Goal: Information Seeking & Learning: Learn about a topic

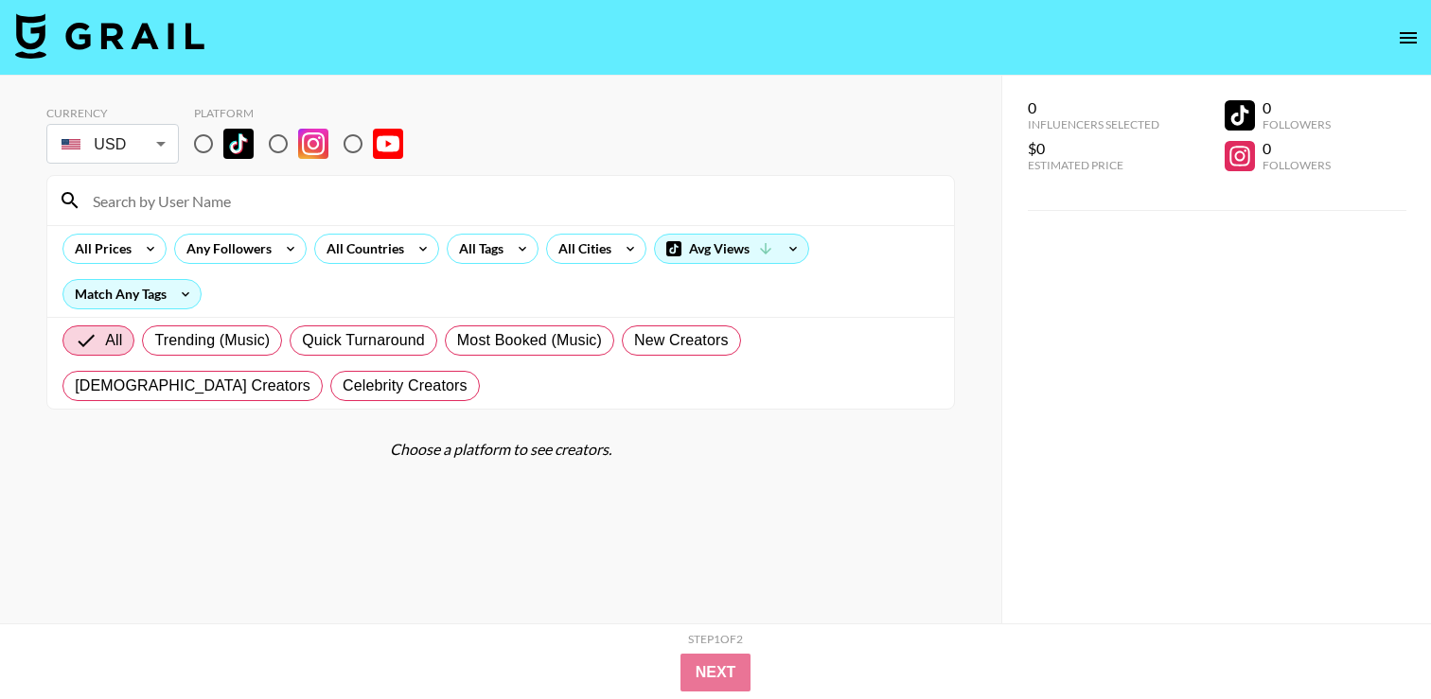
click at [500, 265] on div "All Prices Any Followers All Countries All Tags All Cities Avg Views Match Any …" at bounding box center [500, 271] width 907 height 92
click at [489, 248] on div "All Tags" at bounding box center [478, 249] width 60 height 28
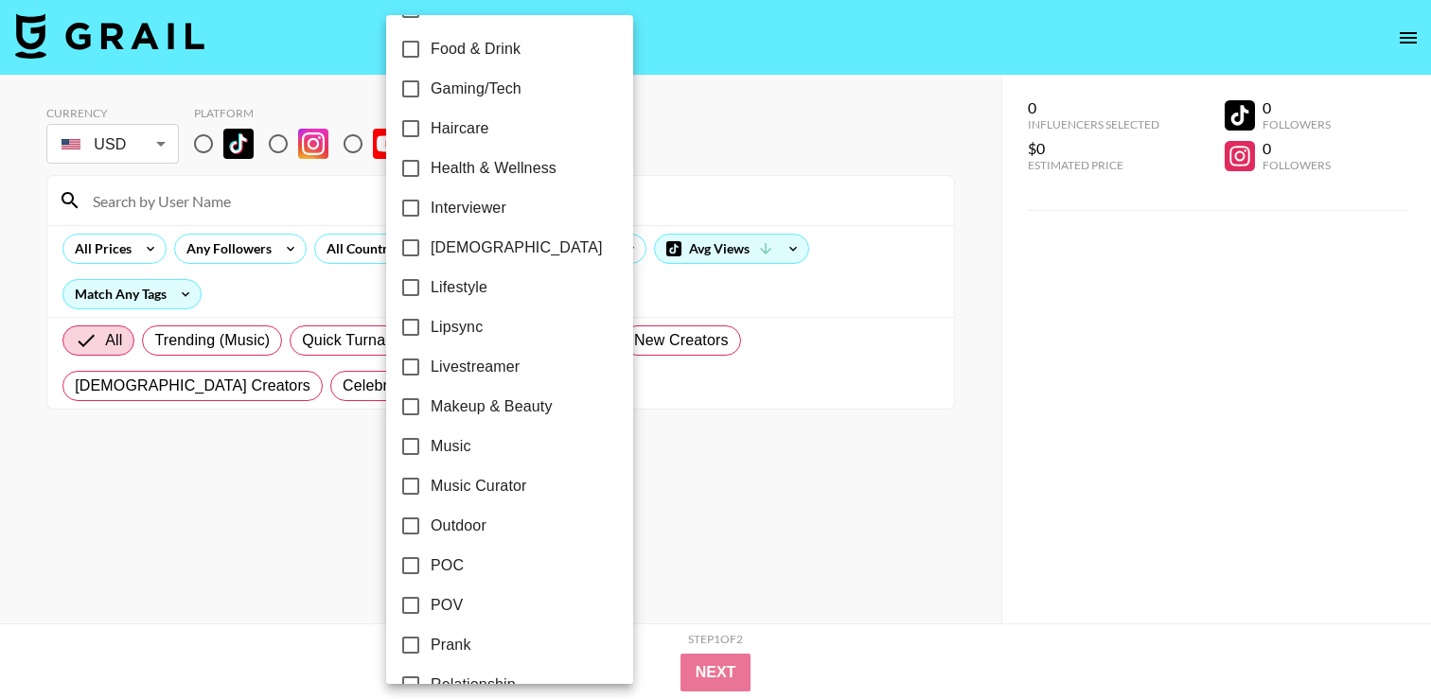
scroll to position [1110, 0]
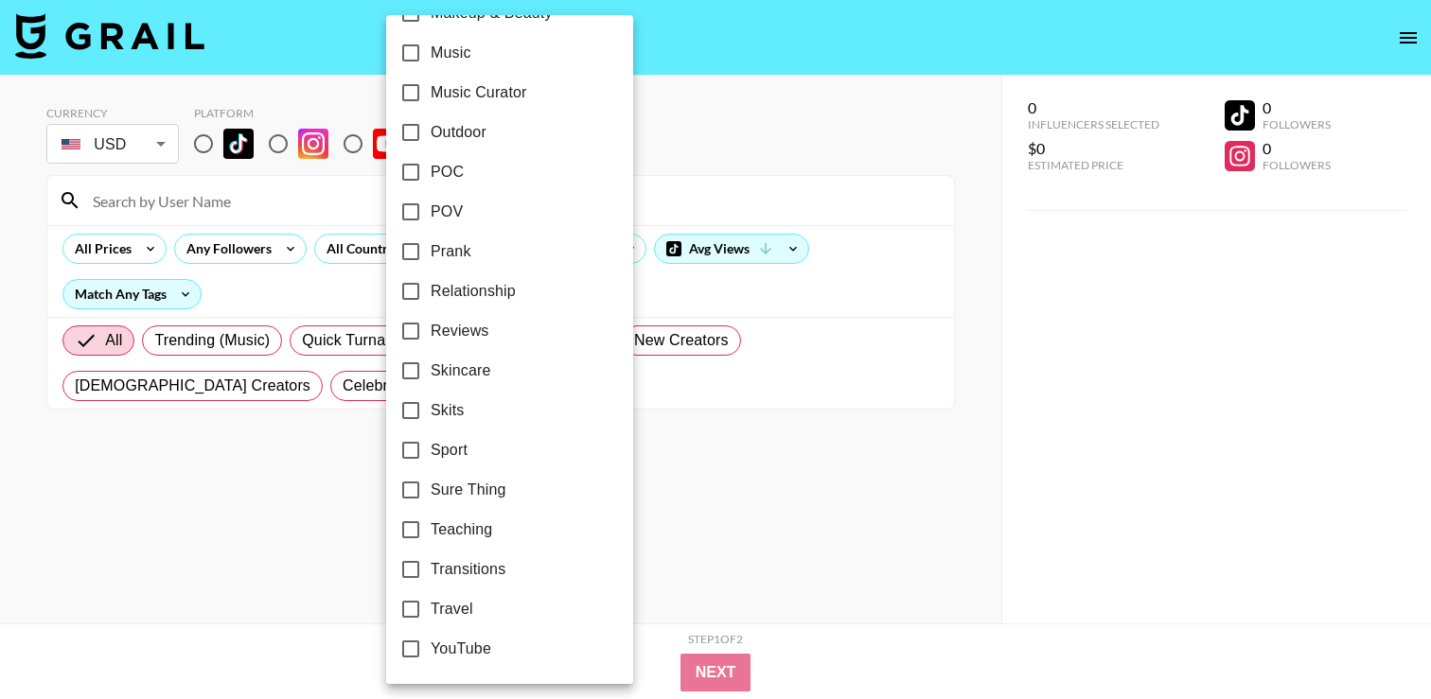
click at [486, 370] on span "Skincare" at bounding box center [461, 371] width 60 height 23
click at [431, 370] on input "Skincare" at bounding box center [411, 371] width 40 height 40
checkbox input "true"
click at [713, 169] on div at bounding box center [715, 349] width 1431 height 699
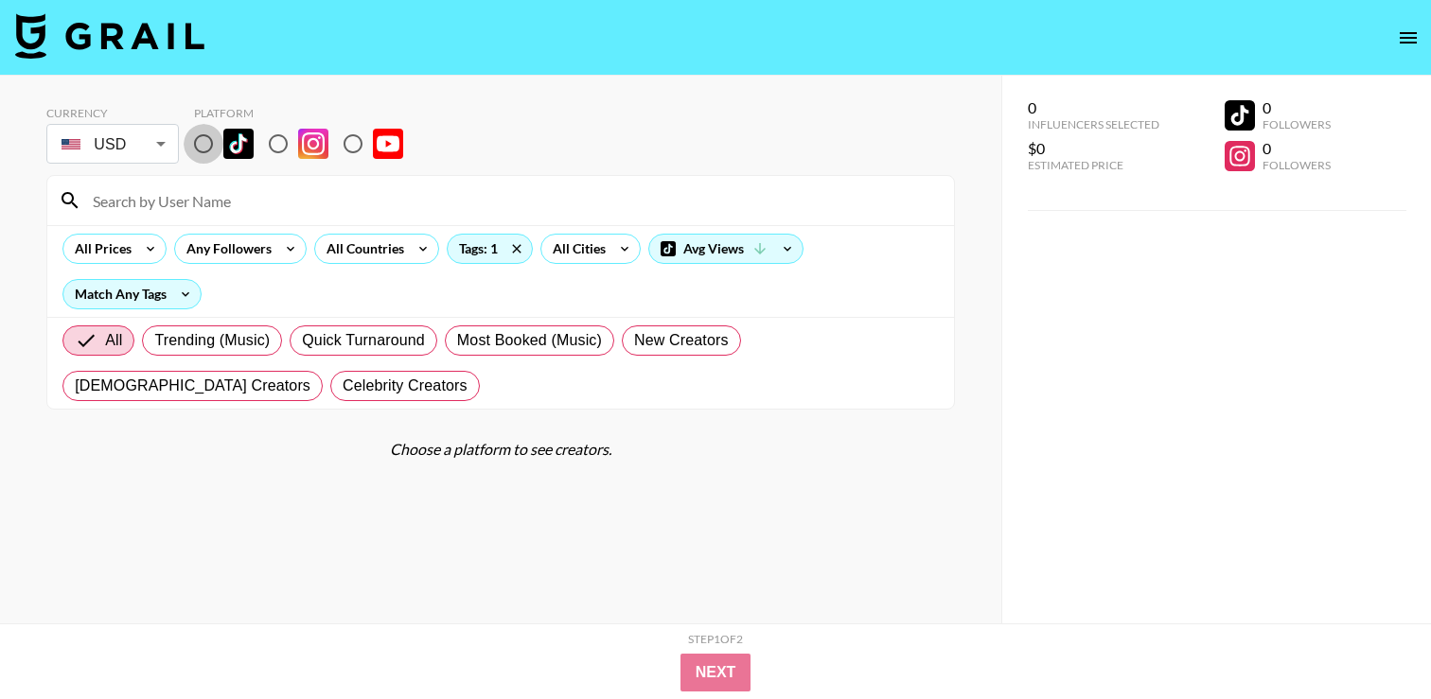
click at [210, 143] on input "radio" at bounding box center [204, 144] width 40 height 40
radio input "true"
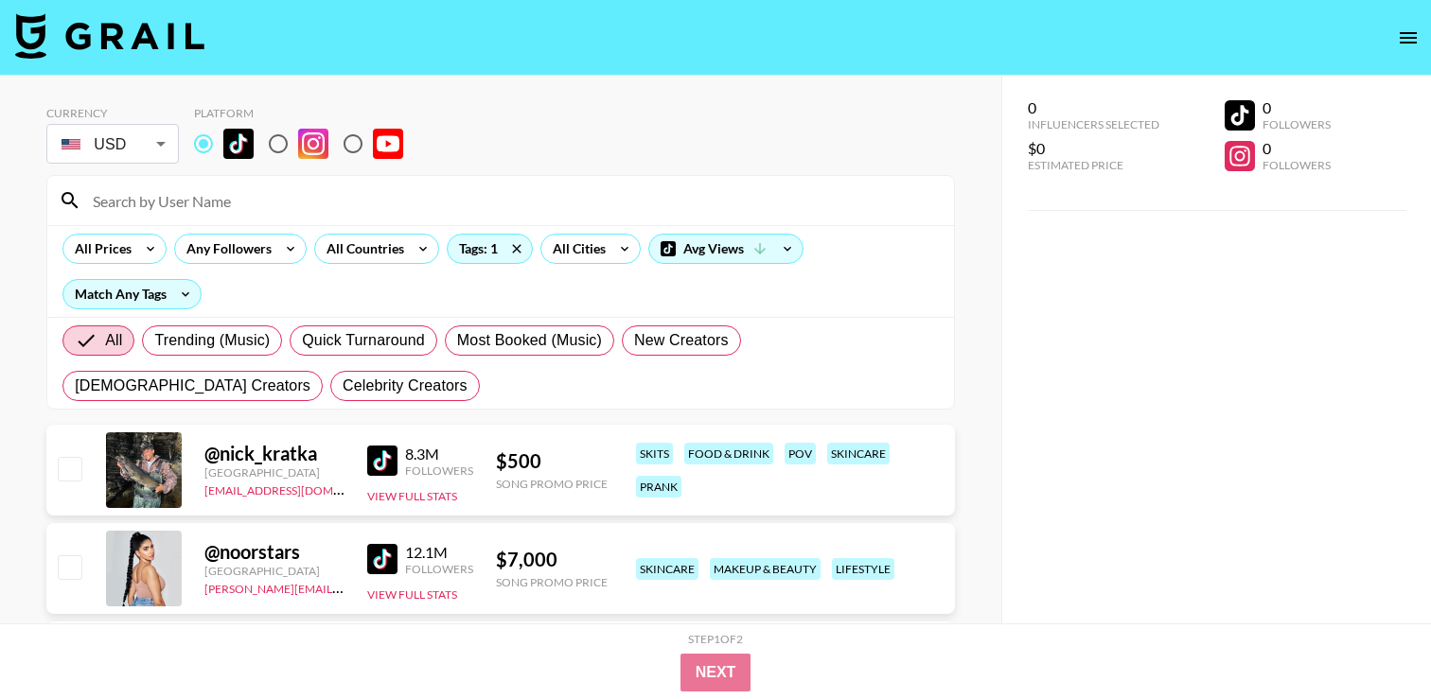
click at [274, 147] on input "radio" at bounding box center [278, 144] width 40 height 40
radio input "true"
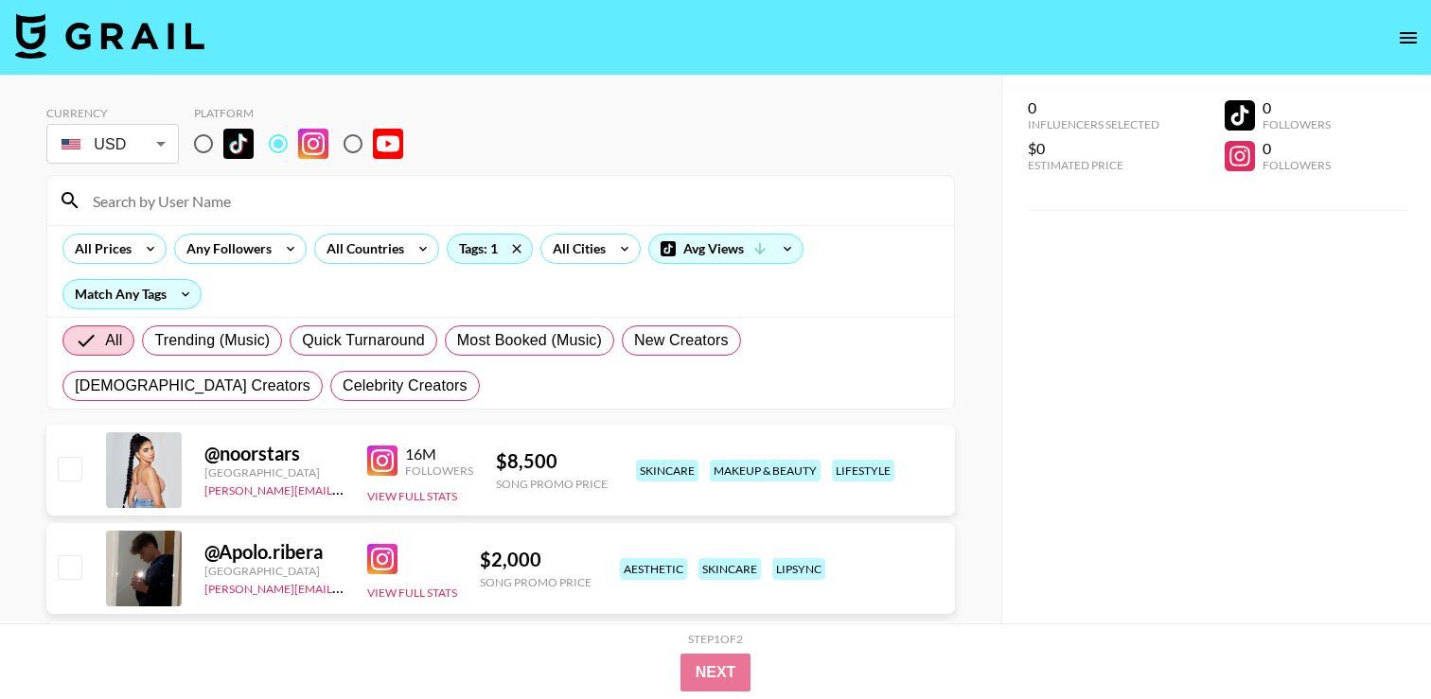
click at [200, 150] on input "radio" at bounding box center [204, 144] width 40 height 40
radio input "true"
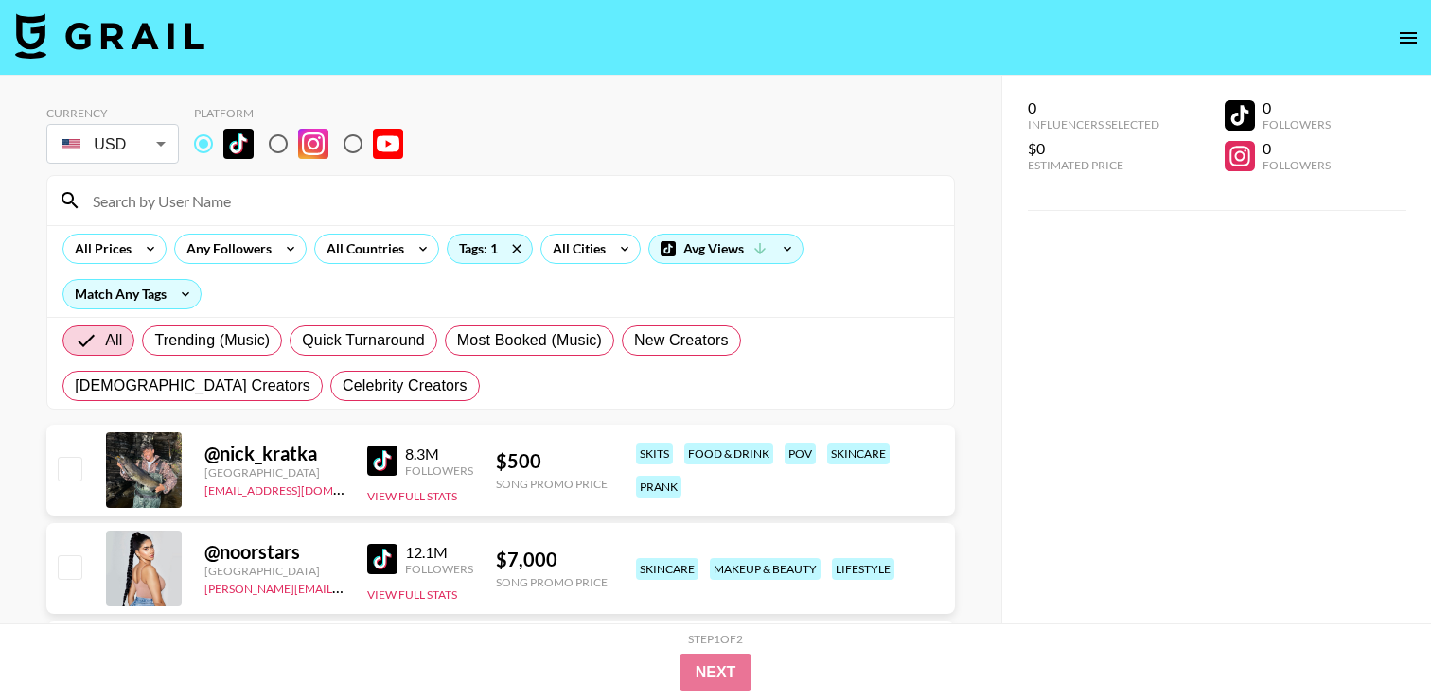
click at [283, 151] on input "radio" at bounding box center [278, 144] width 40 height 40
radio input "true"
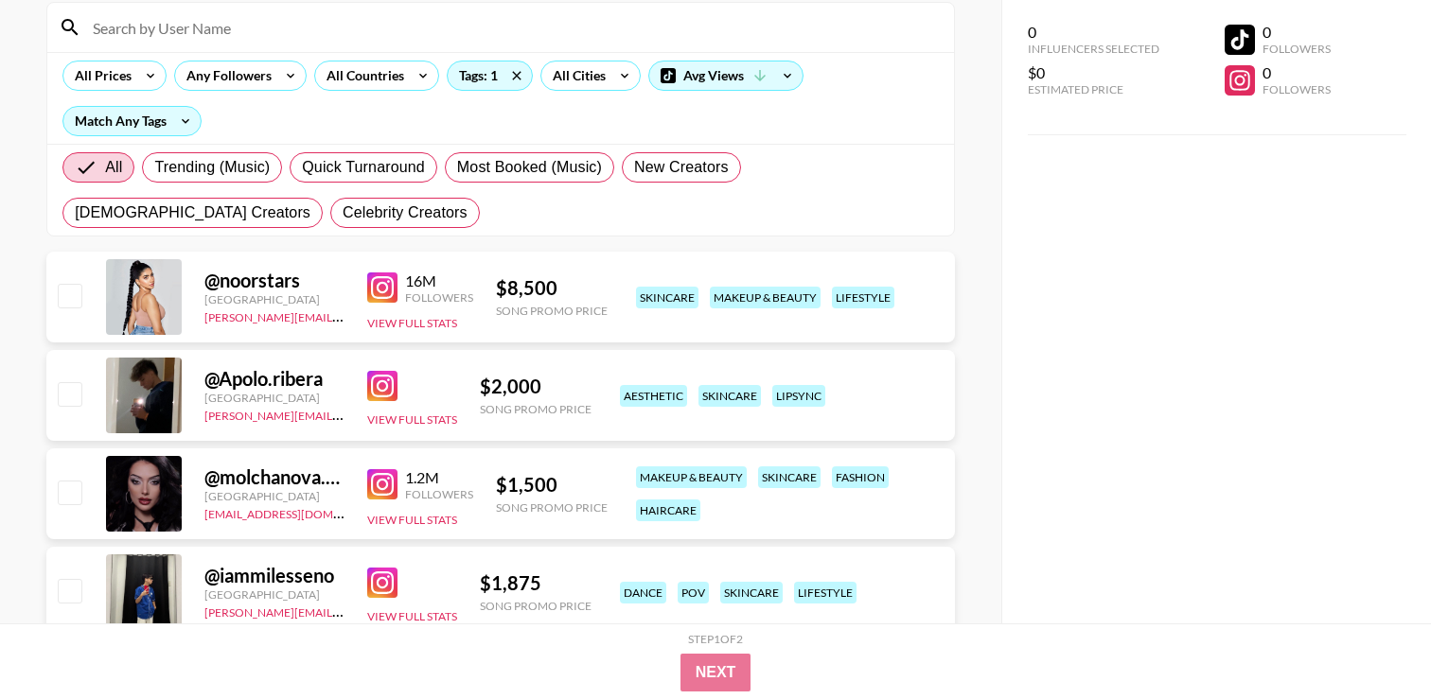
scroll to position [0, 0]
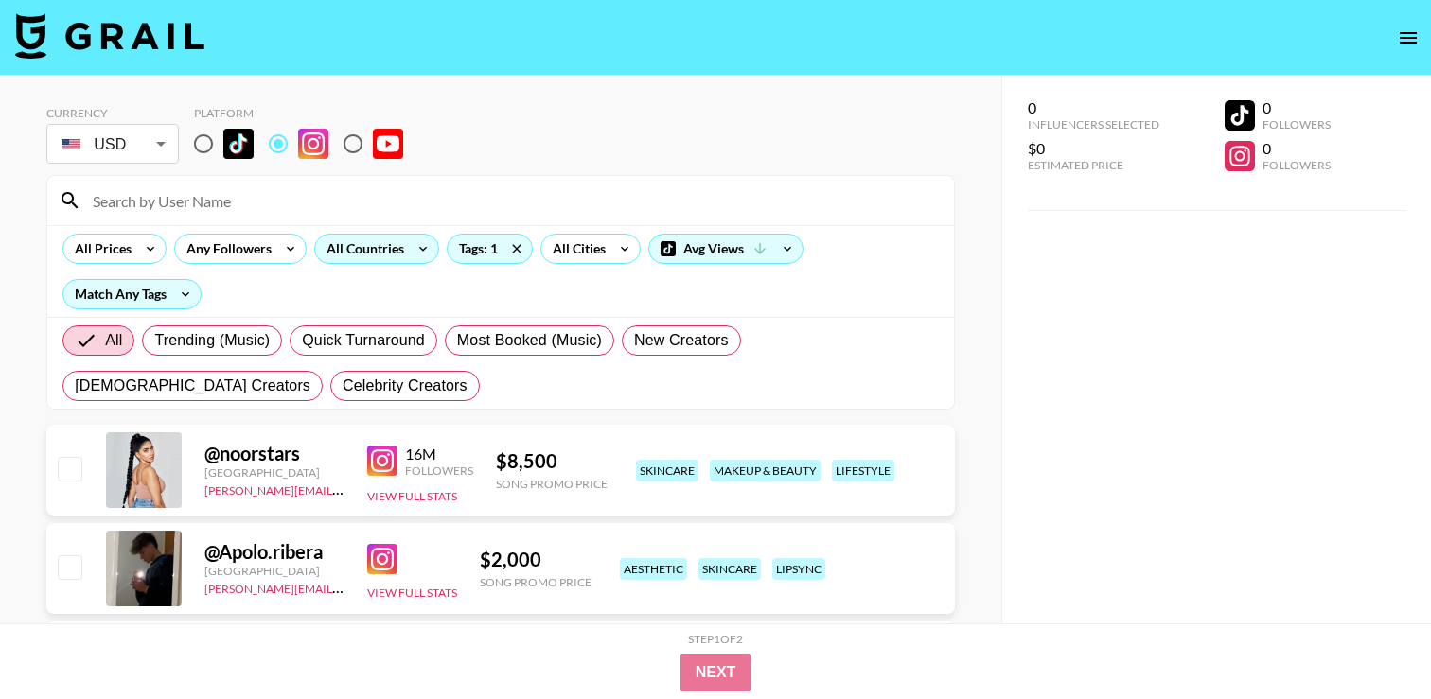
click at [392, 244] on div "All Countries" at bounding box center [361, 249] width 93 height 28
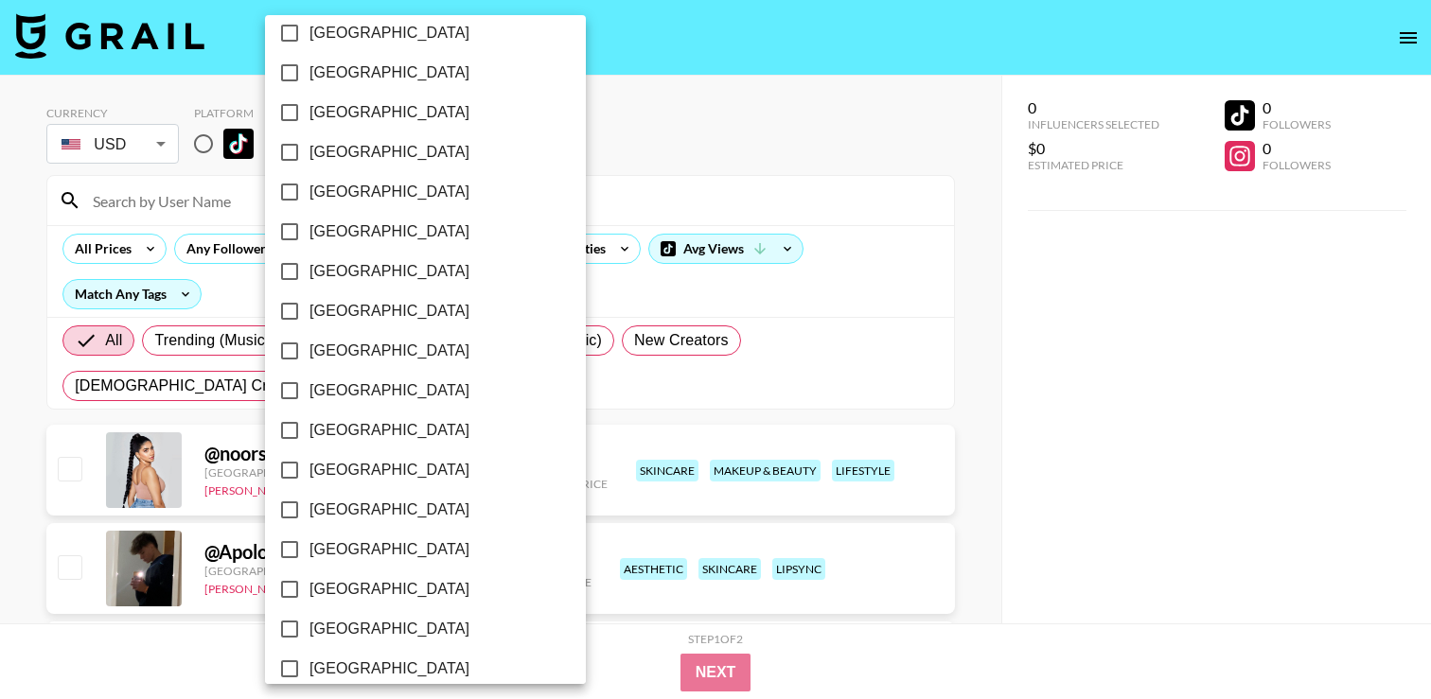
scroll to position [1507, 0]
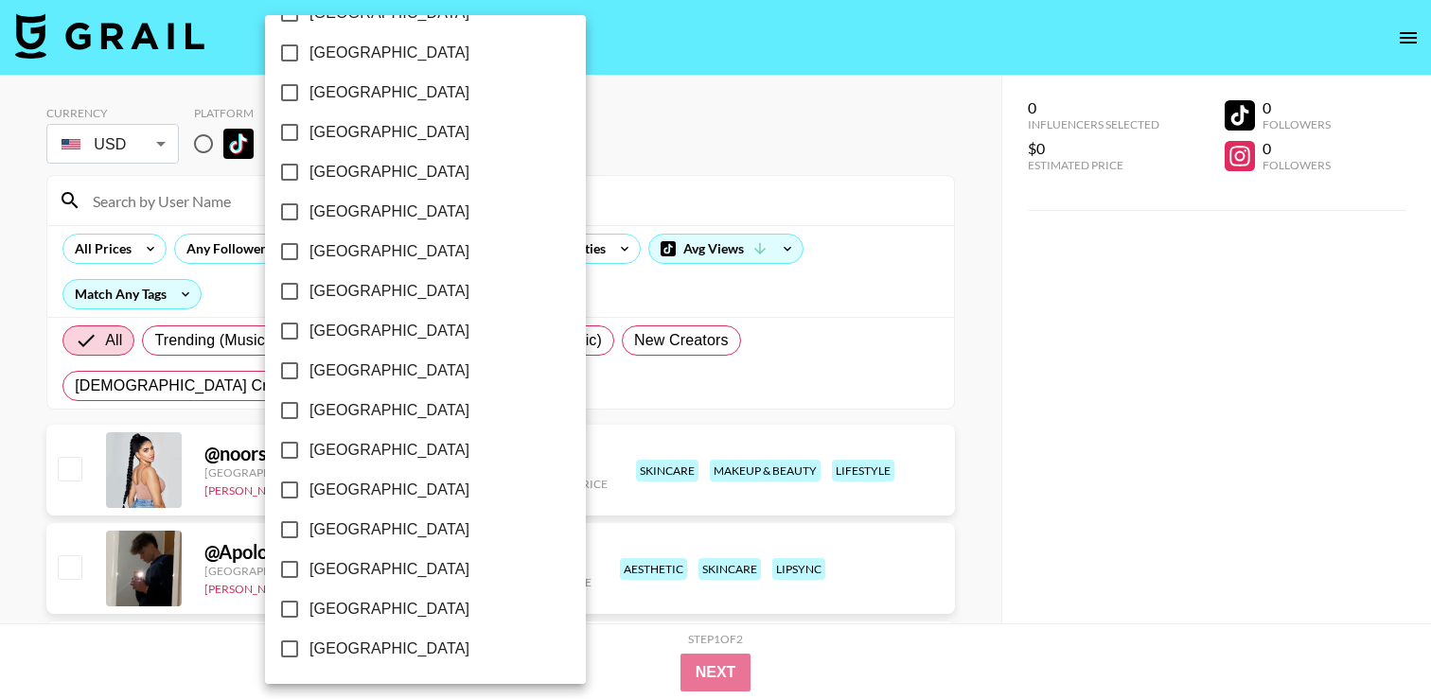
click at [351, 606] on span "[GEOGRAPHIC_DATA]" at bounding box center [389, 609] width 160 height 23
click at [309, 606] on input "[GEOGRAPHIC_DATA]" at bounding box center [290, 610] width 40 height 40
checkbox input "true"
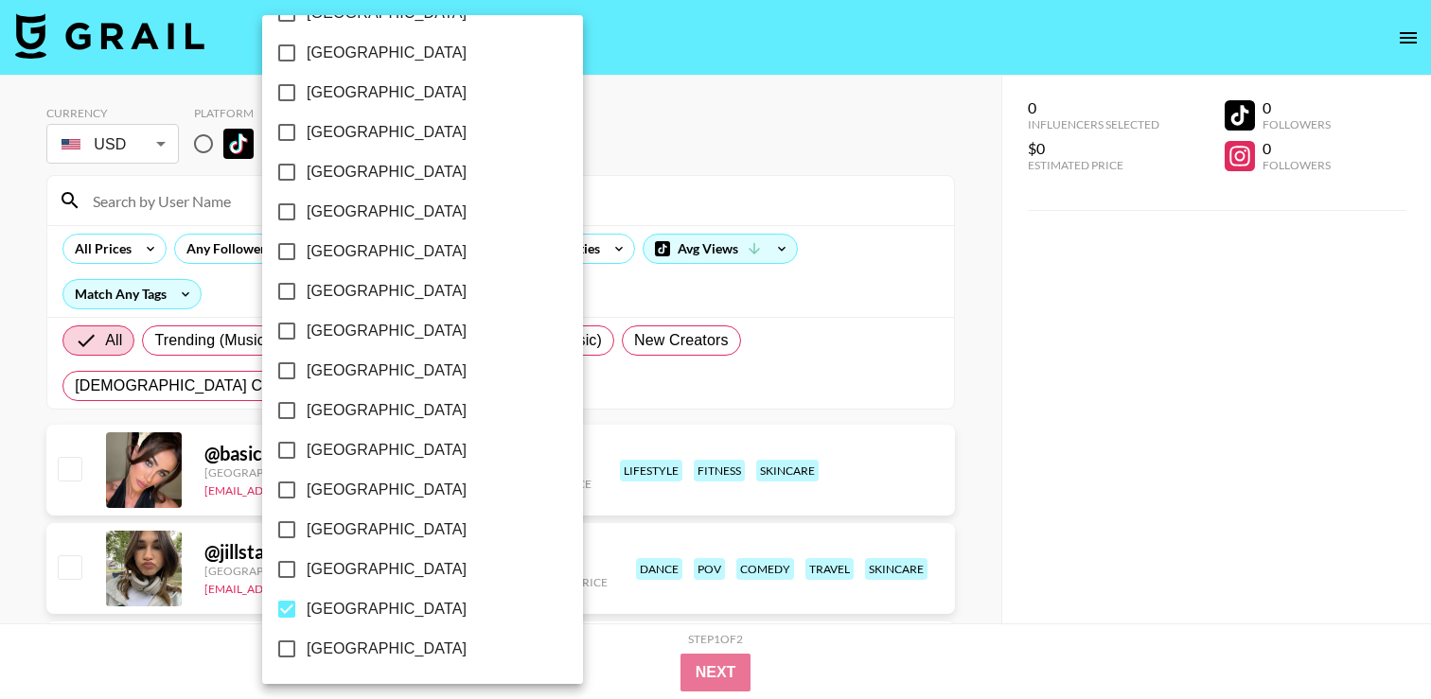
click at [704, 214] on div at bounding box center [715, 349] width 1431 height 699
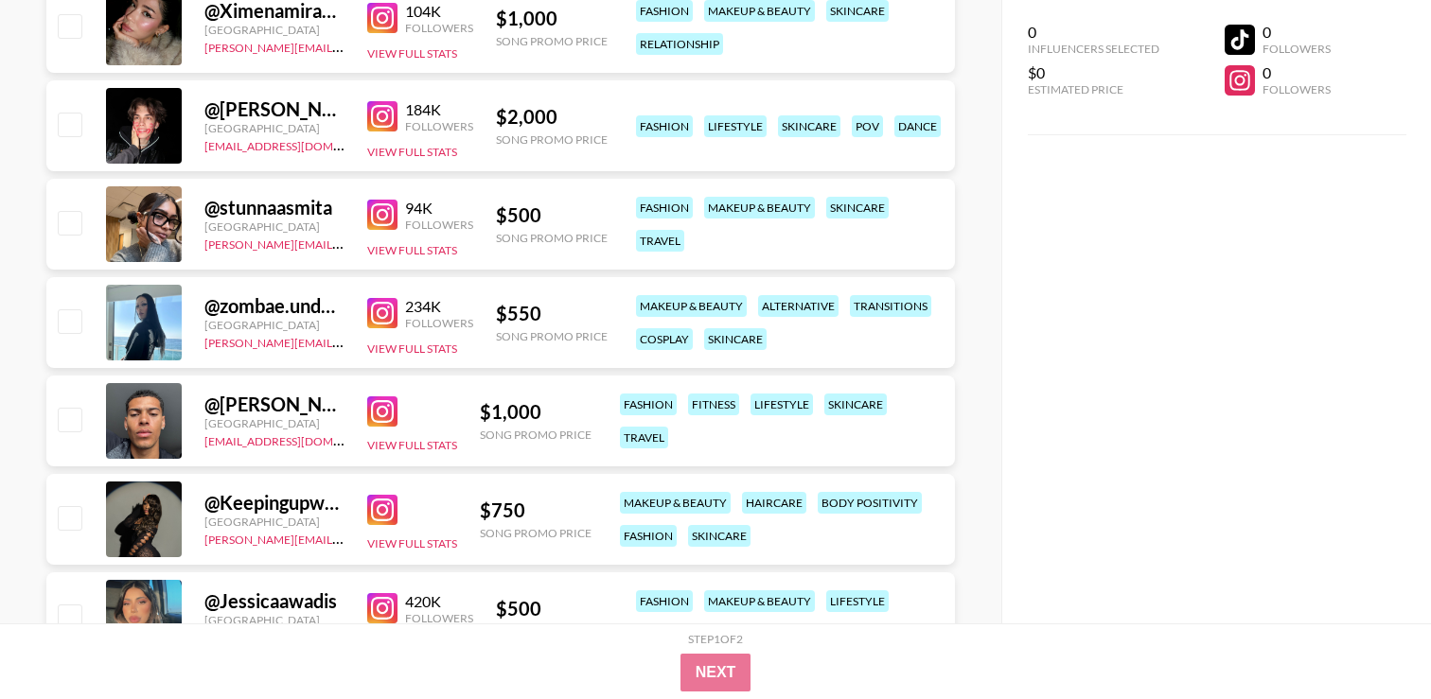
scroll to position [2874, 0]
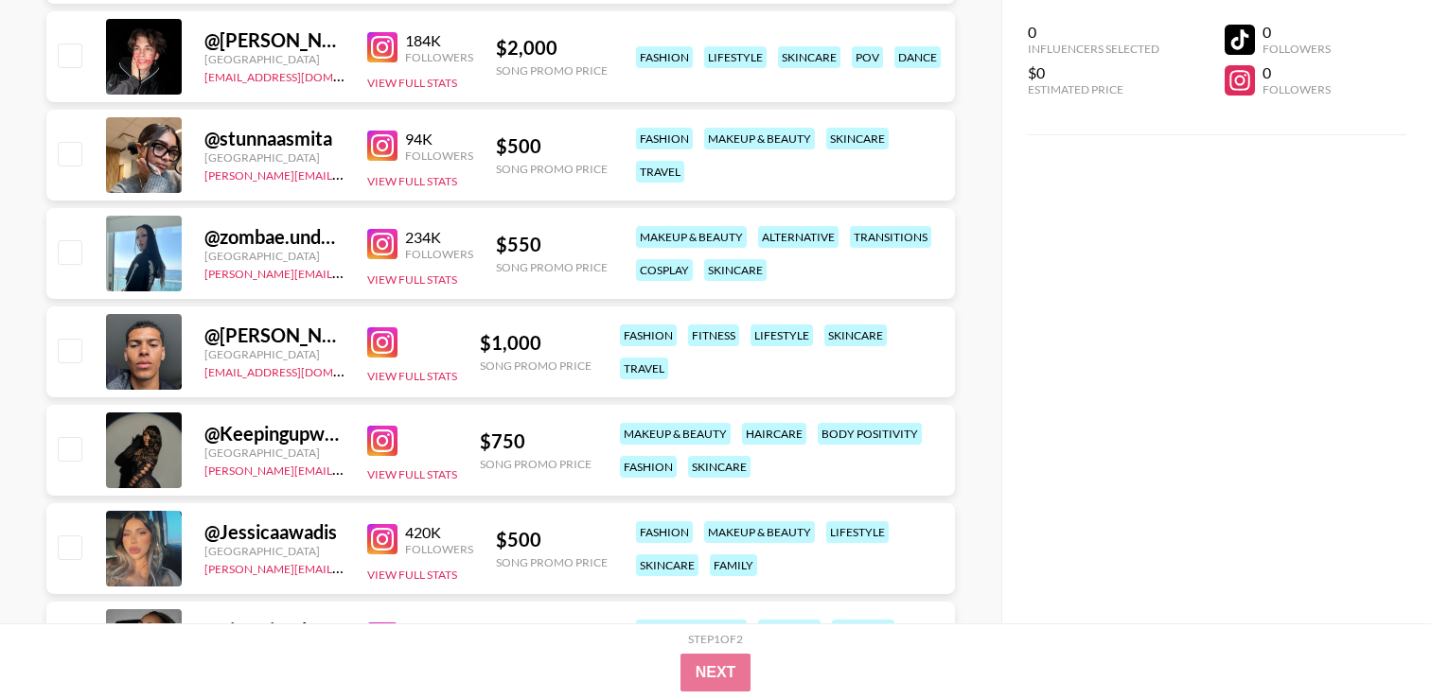
click at [383, 345] on img at bounding box center [382, 342] width 30 height 30
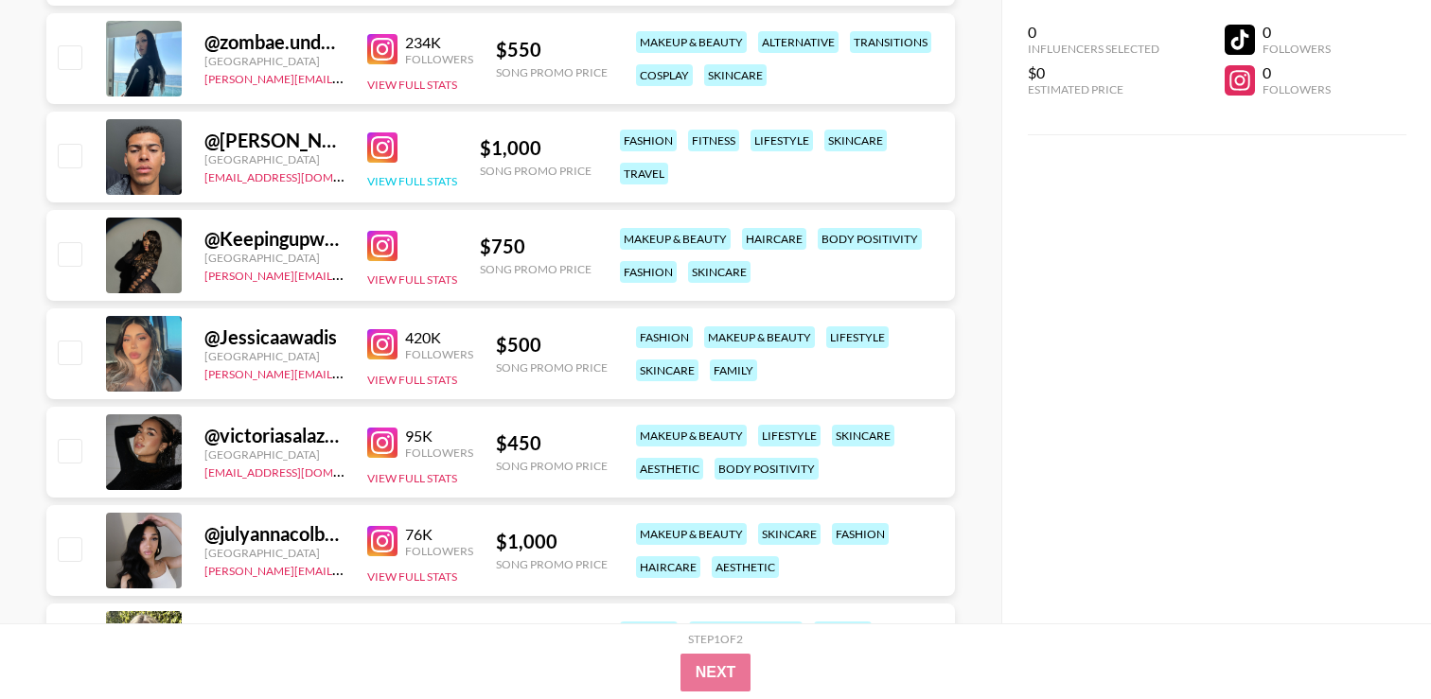
scroll to position [3119, 0]
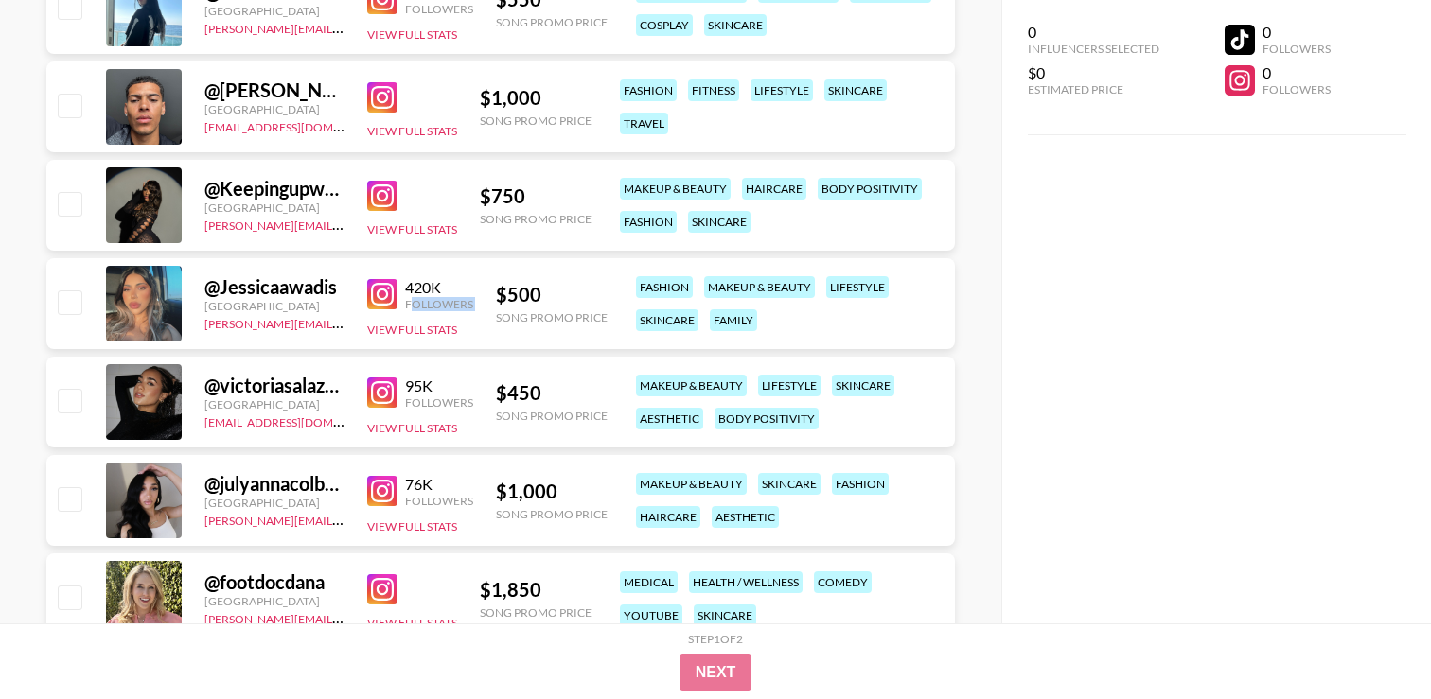
click at [413, 310] on div "420K Followers View Full Stats" at bounding box center [420, 304] width 106 height 67
click at [393, 303] on img at bounding box center [382, 294] width 30 height 30
click at [586, 360] on div "@ victoriasalazarf [GEOGRAPHIC_DATA] [EMAIL_ADDRESS][DOMAIN_NAME] 95K Followers…" at bounding box center [500, 402] width 908 height 91
click at [372, 484] on img at bounding box center [382, 491] width 30 height 30
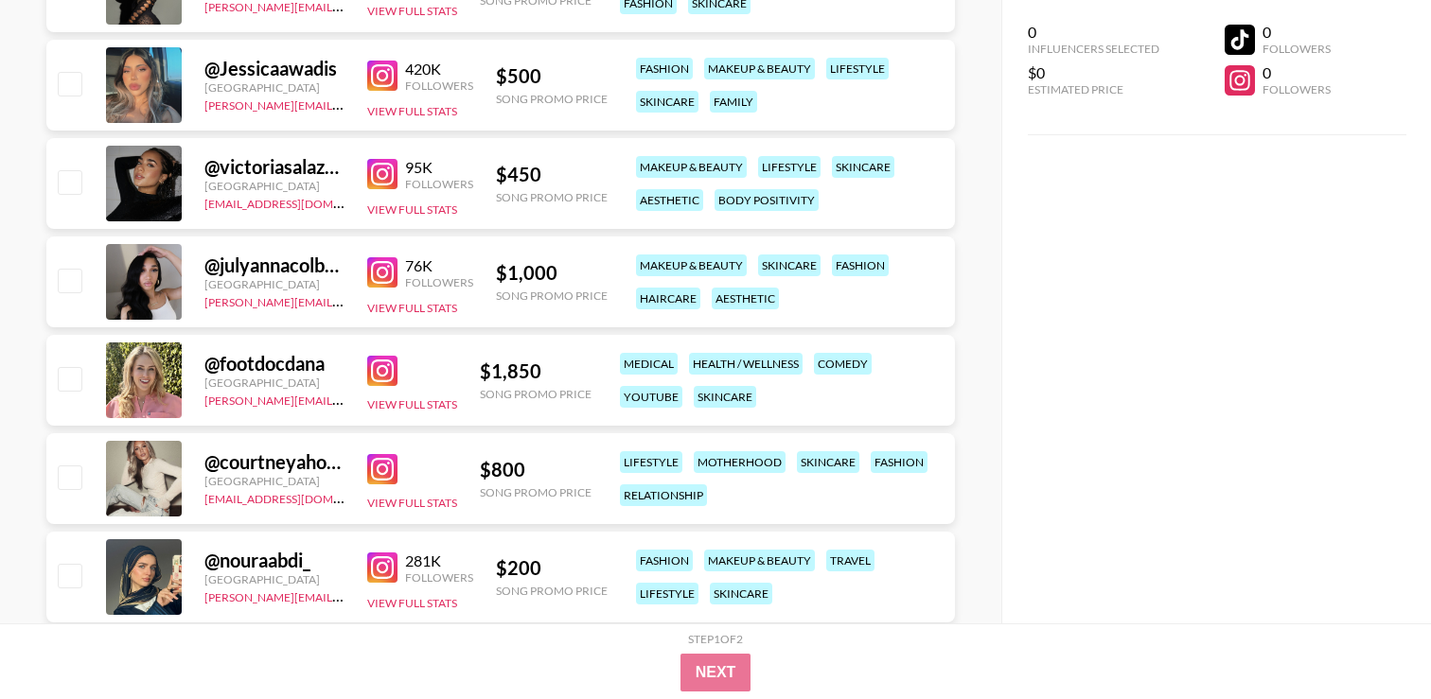
scroll to position [3356, 0]
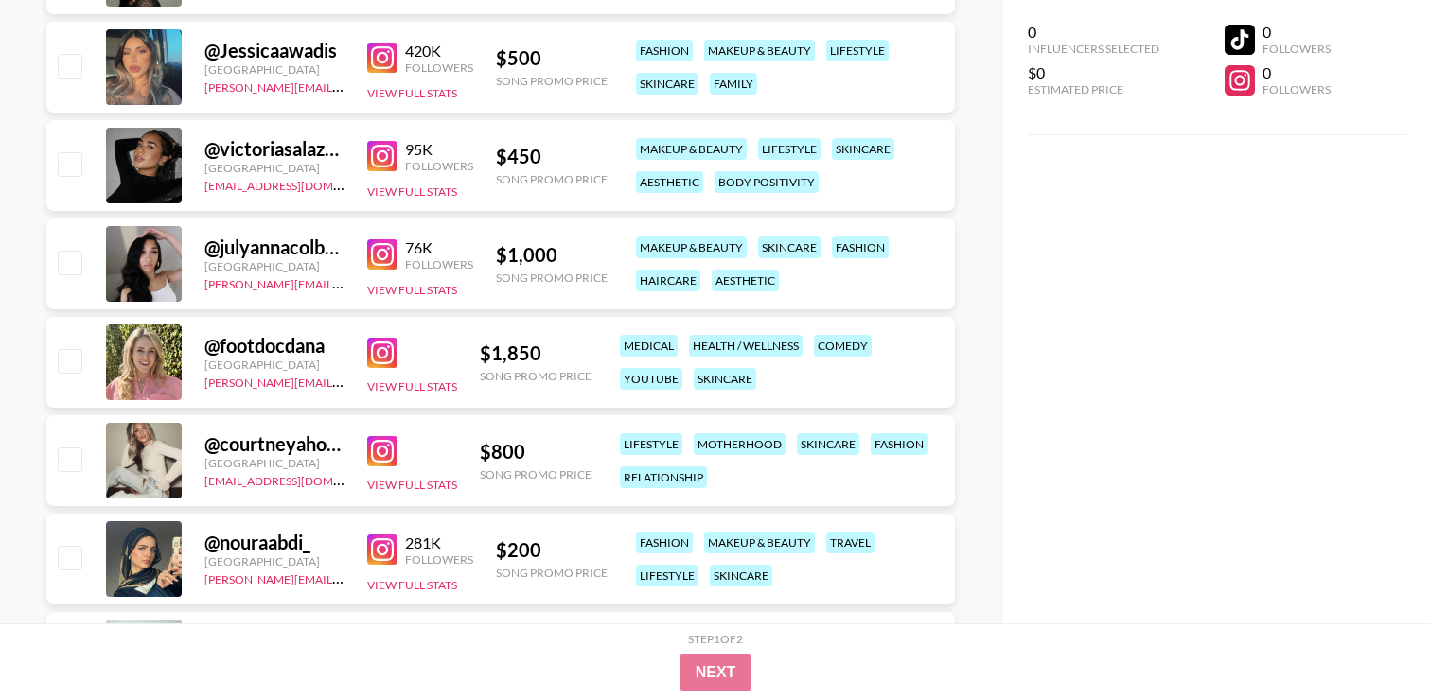
click at [388, 160] on img at bounding box center [382, 156] width 30 height 30
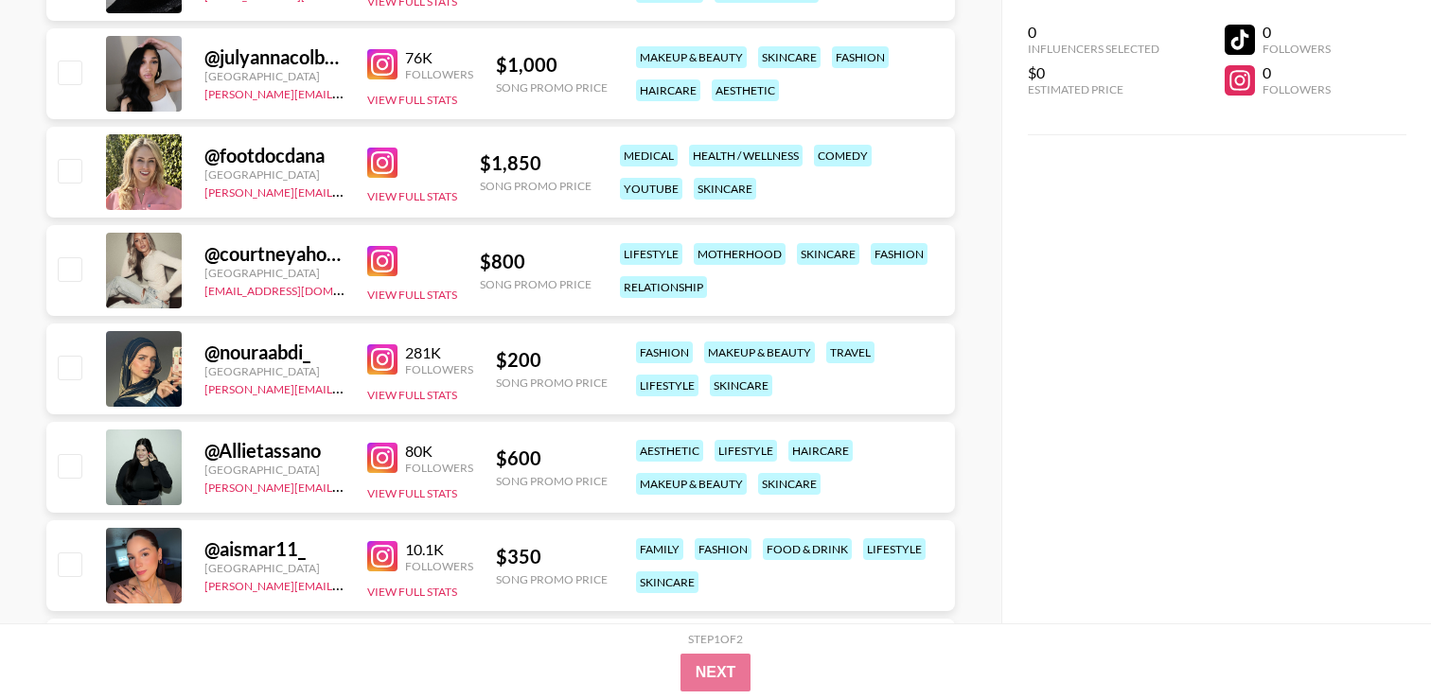
scroll to position [3537, 0]
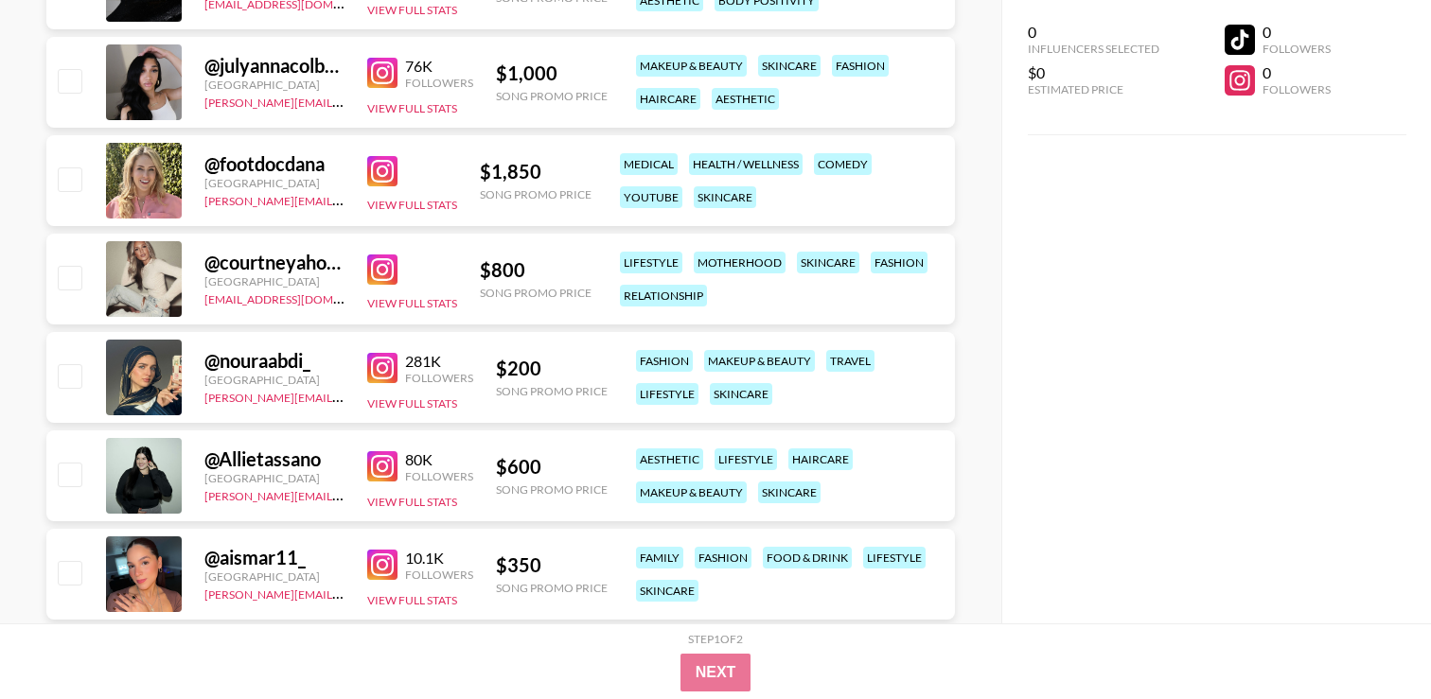
click at [396, 261] on img at bounding box center [382, 270] width 30 height 30
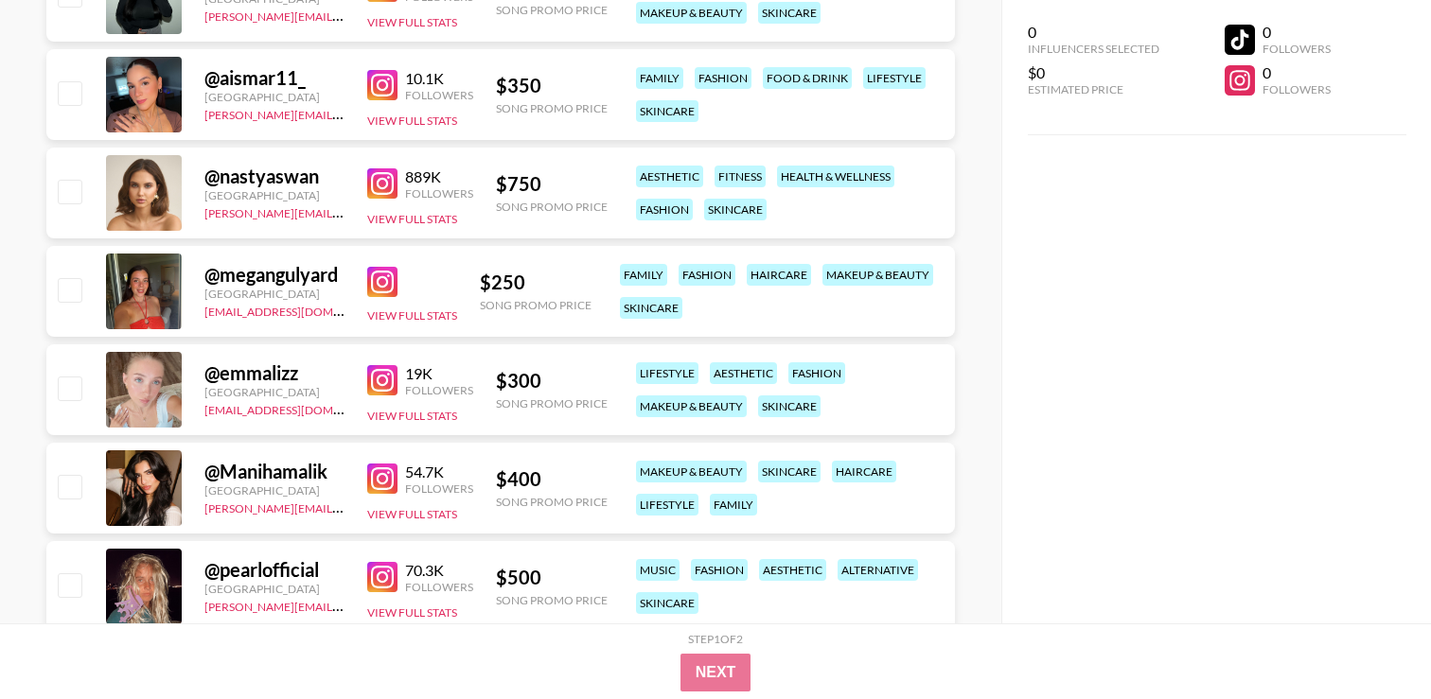
scroll to position [4055, 0]
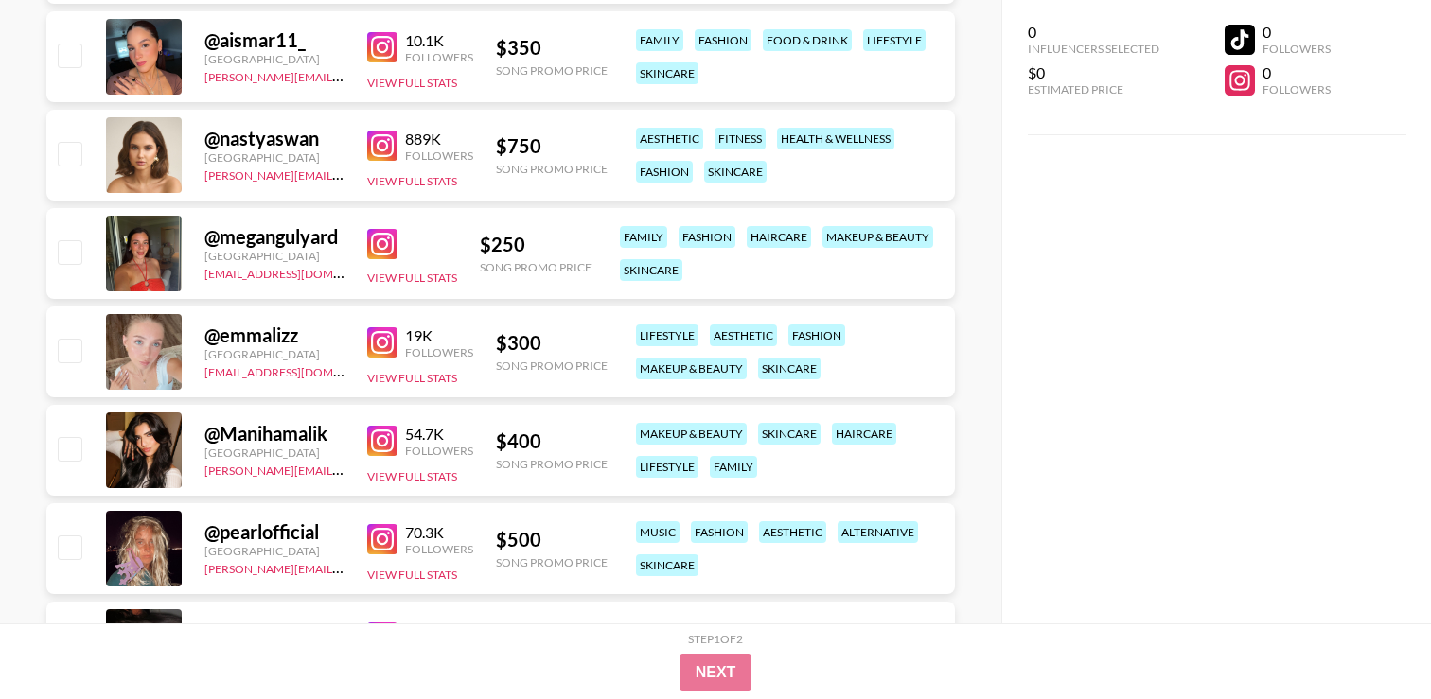
click at [381, 241] on img at bounding box center [382, 244] width 30 height 30
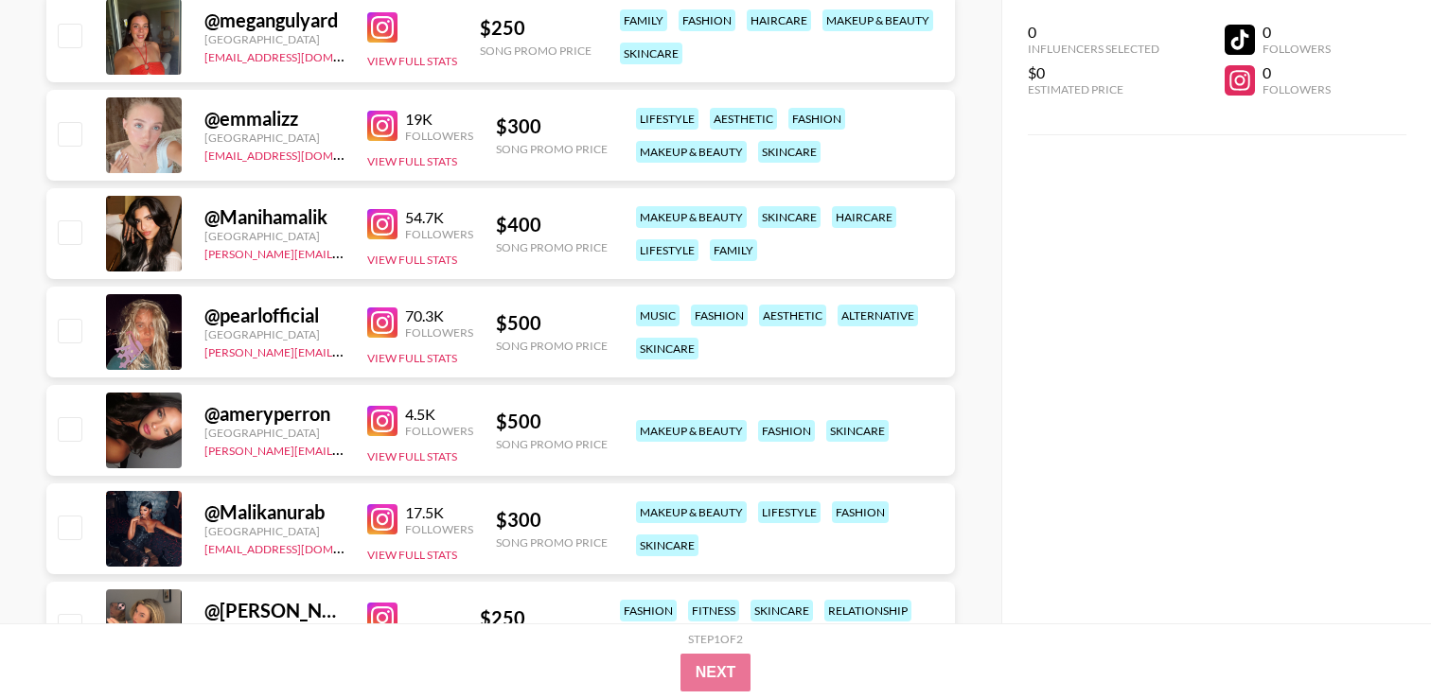
scroll to position [4312, 0]
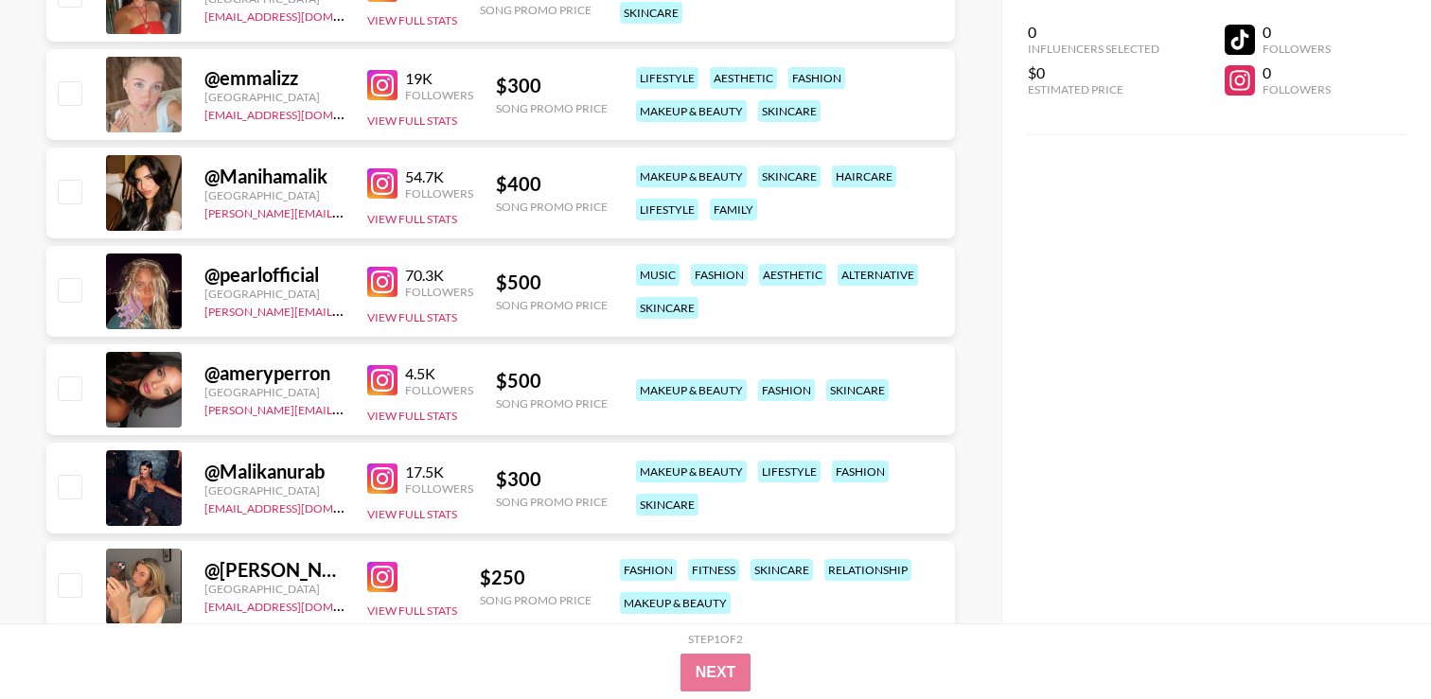
click at [380, 280] on img at bounding box center [382, 282] width 30 height 30
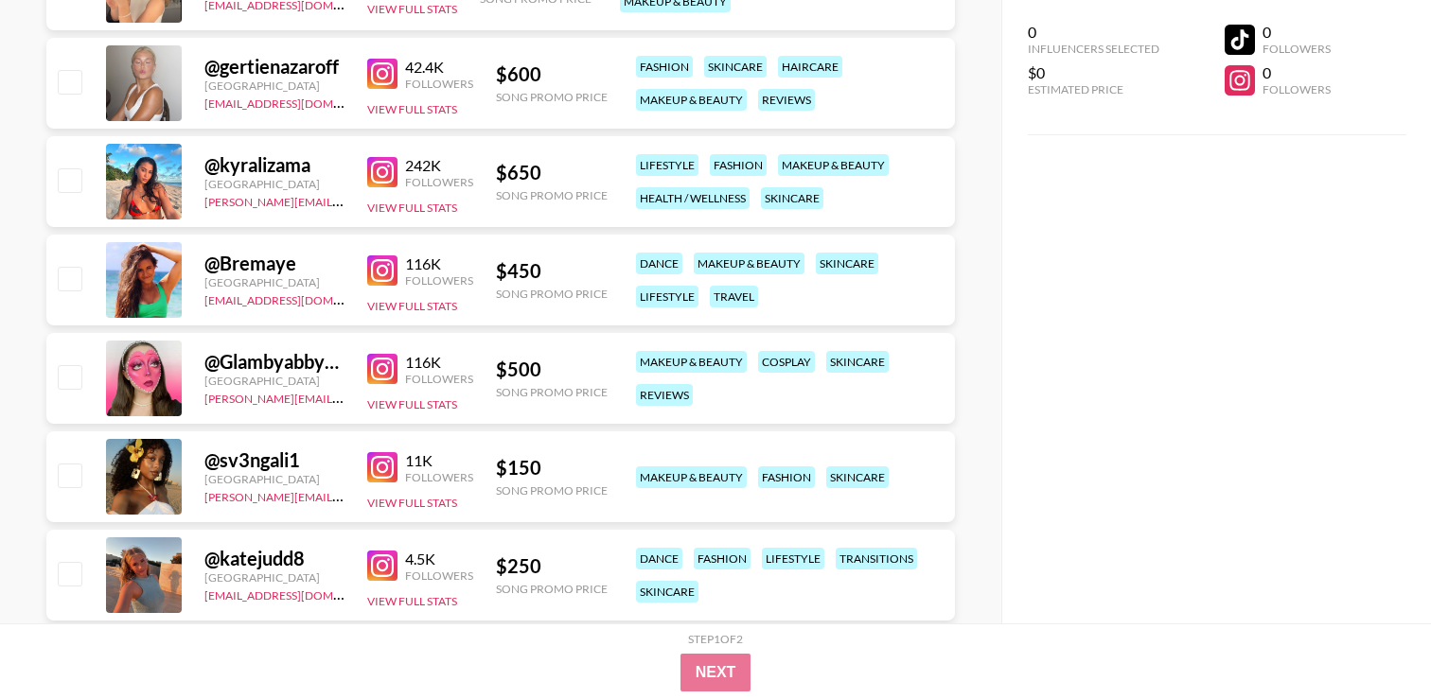
click at [398, 178] on link at bounding box center [386, 172] width 38 height 30
click at [386, 455] on img at bounding box center [382, 467] width 30 height 30
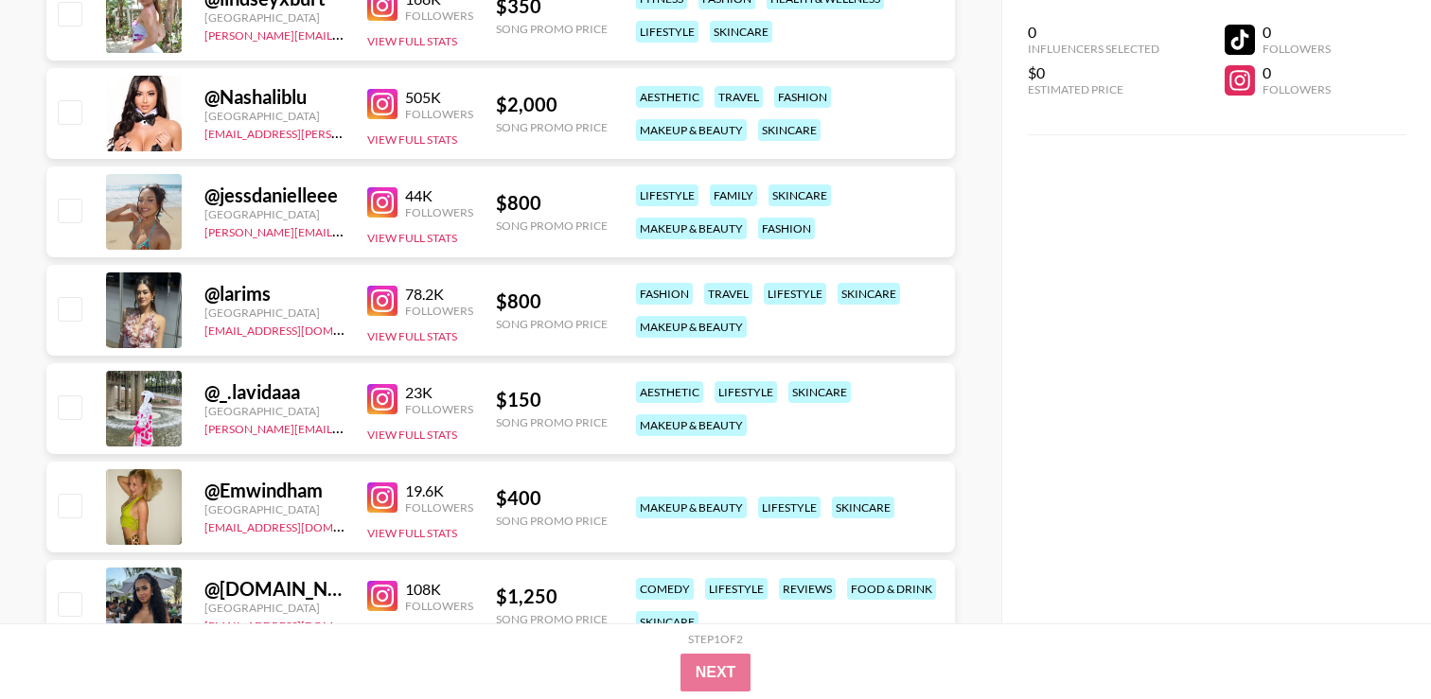
scroll to position [5874, 0]
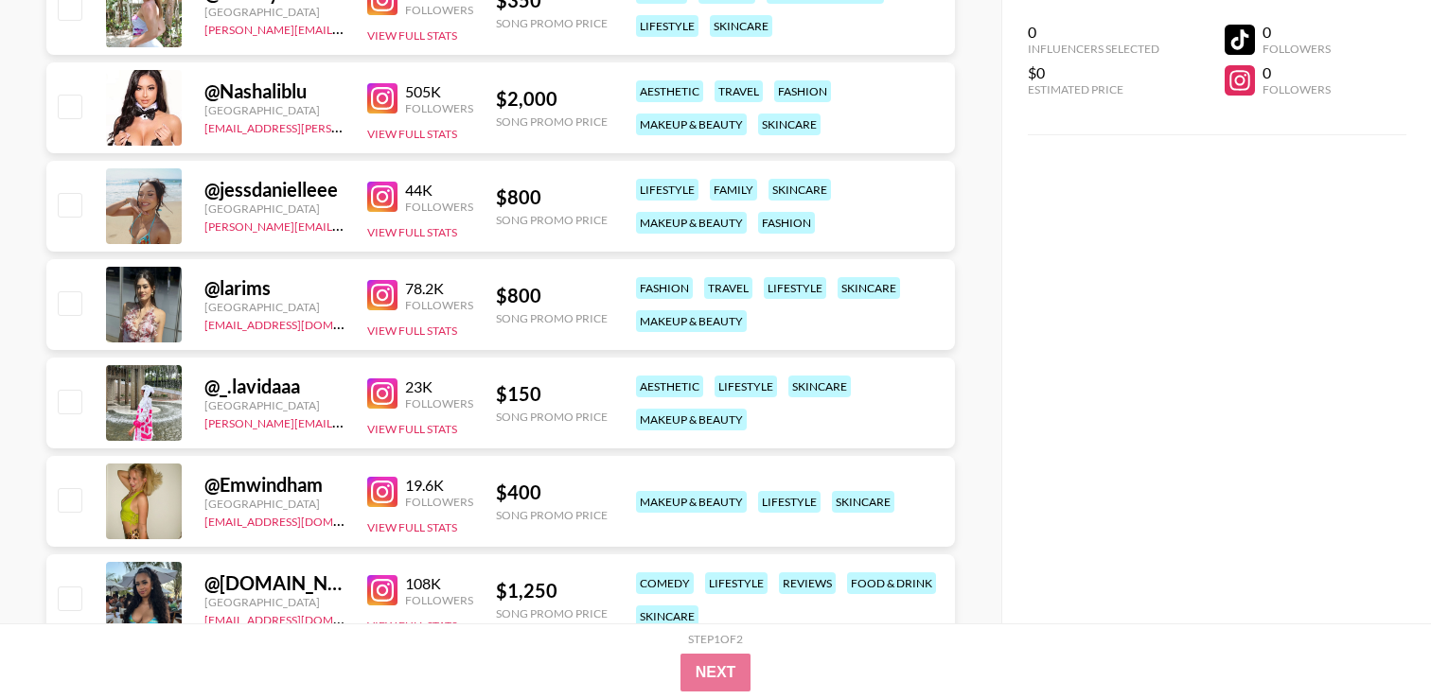
click at [406, 102] on div "Followers" at bounding box center [439, 108] width 68 height 14
click at [383, 98] on img at bounding box center [382, 98] width 30 height 30
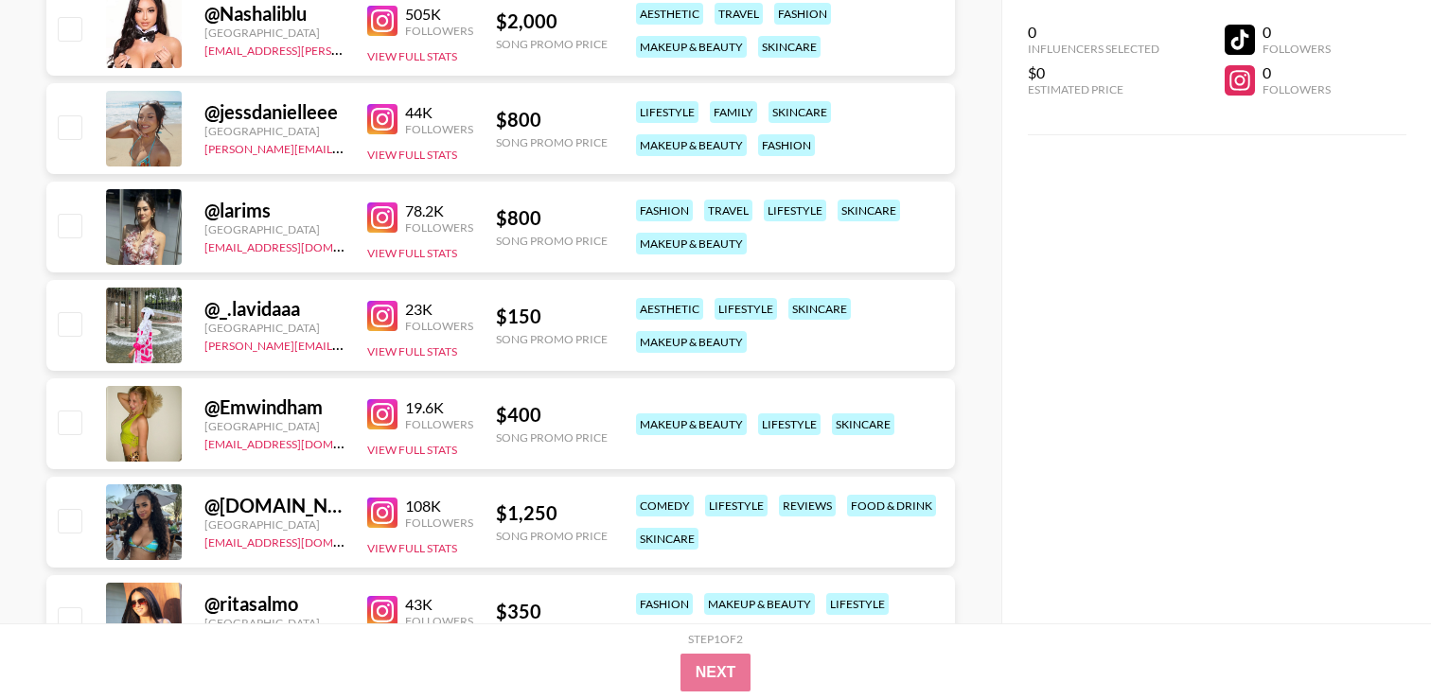
scroll to position [5957, 0]
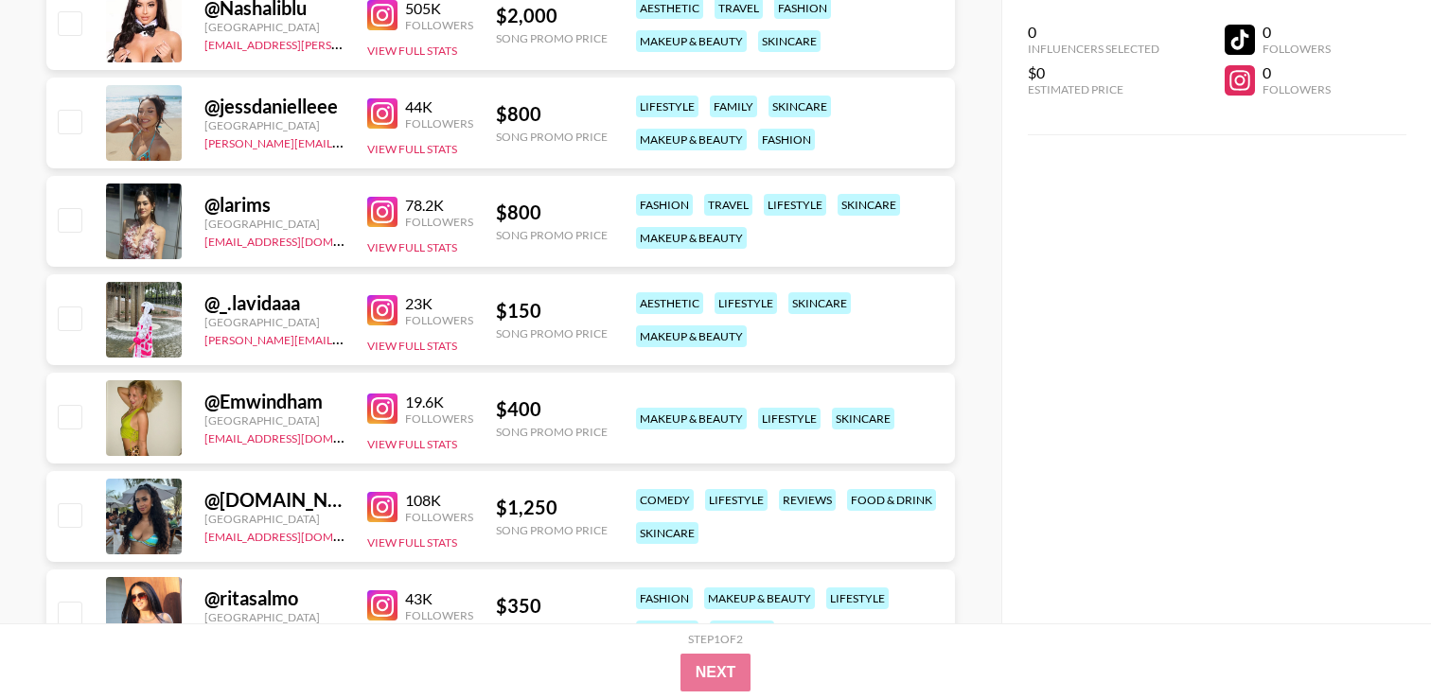
click at [394, 127] on img at bounding box center [382, 113] width 30 height 30
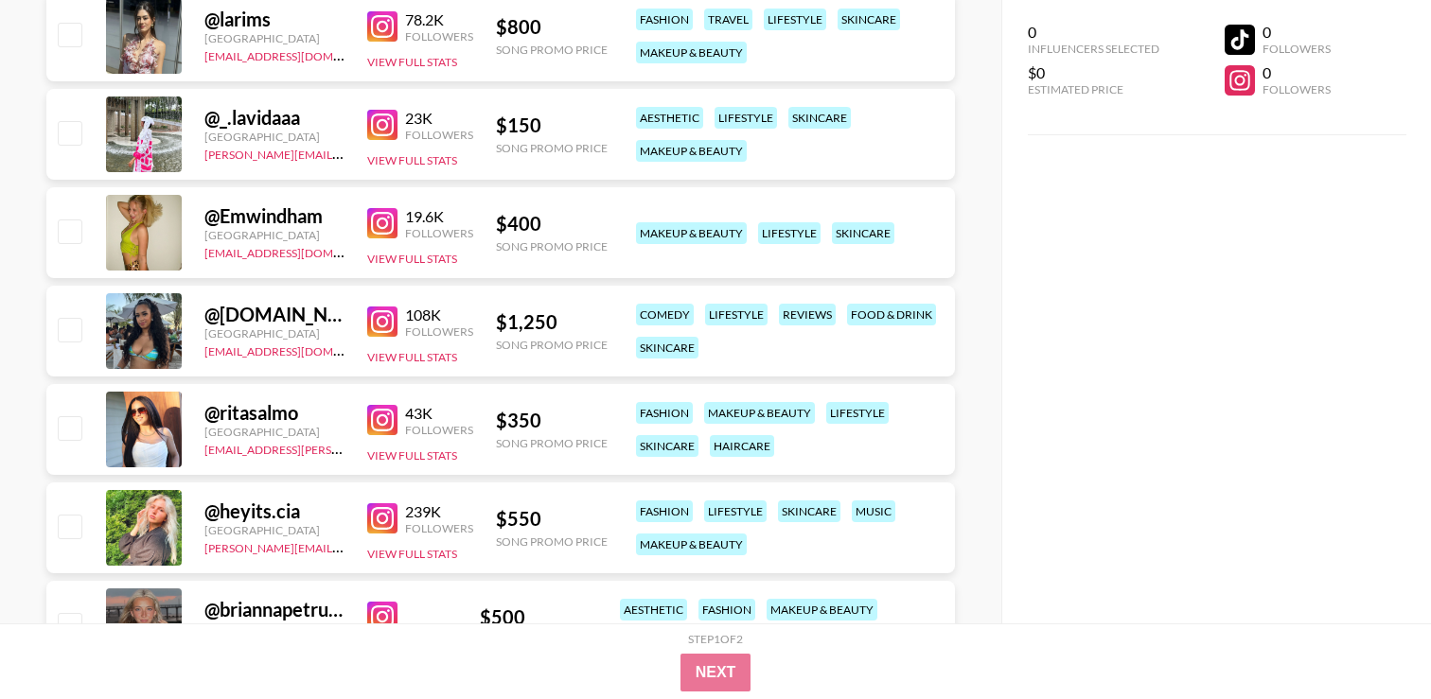
scroll to position [6143, 0]
